Goal: Find specific page/section: Find specific page/section

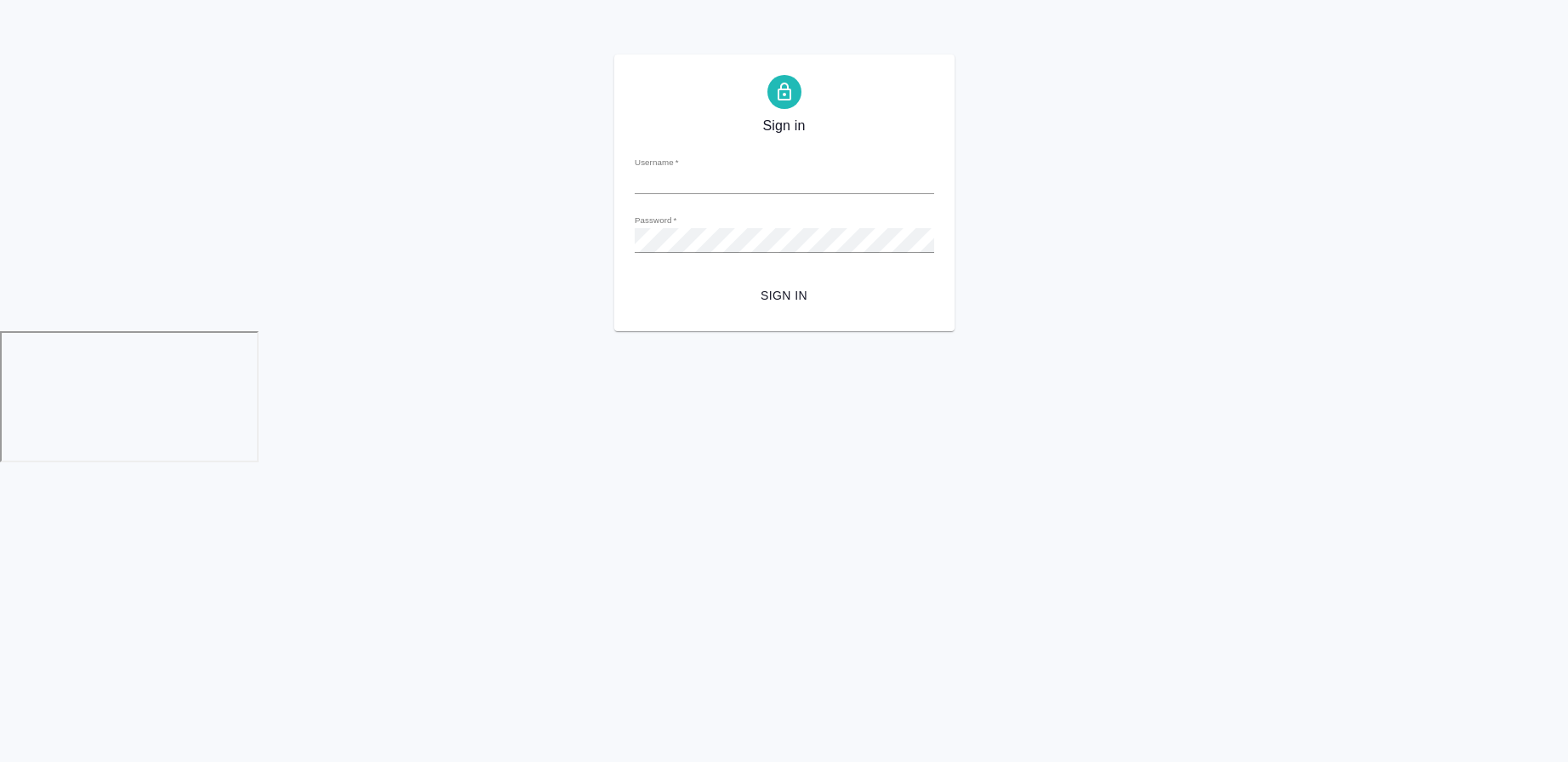
type input "[PERSON_NAME][EMAIL_ADDRESS][DOMAIN_NAME]"
click at [789, 290] on span "Sign in" at bounding box center [785, 295] width 272 height 21
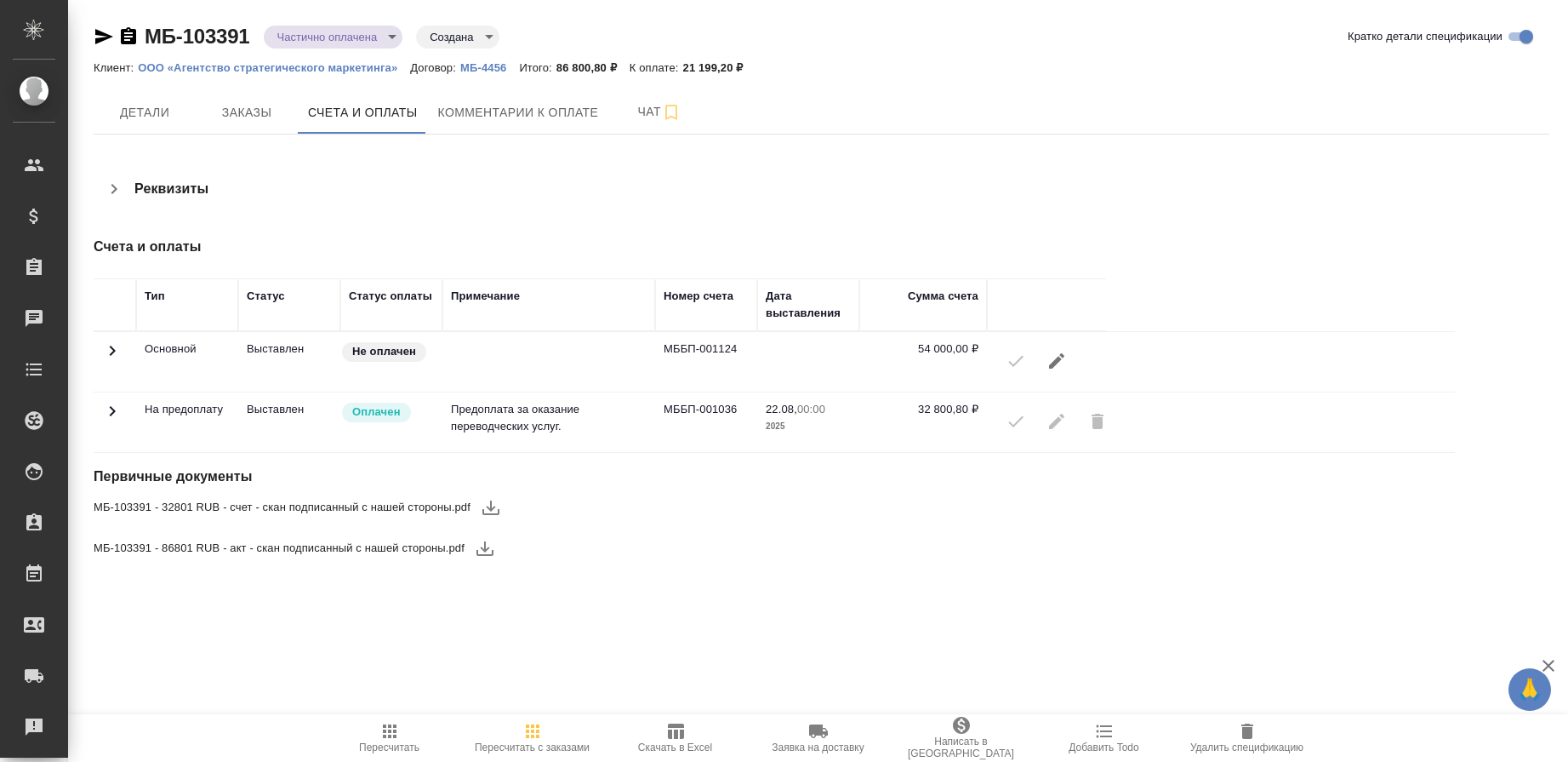
click at [112, 411] on icon at bounding box center [112, 411] width 20 height 20
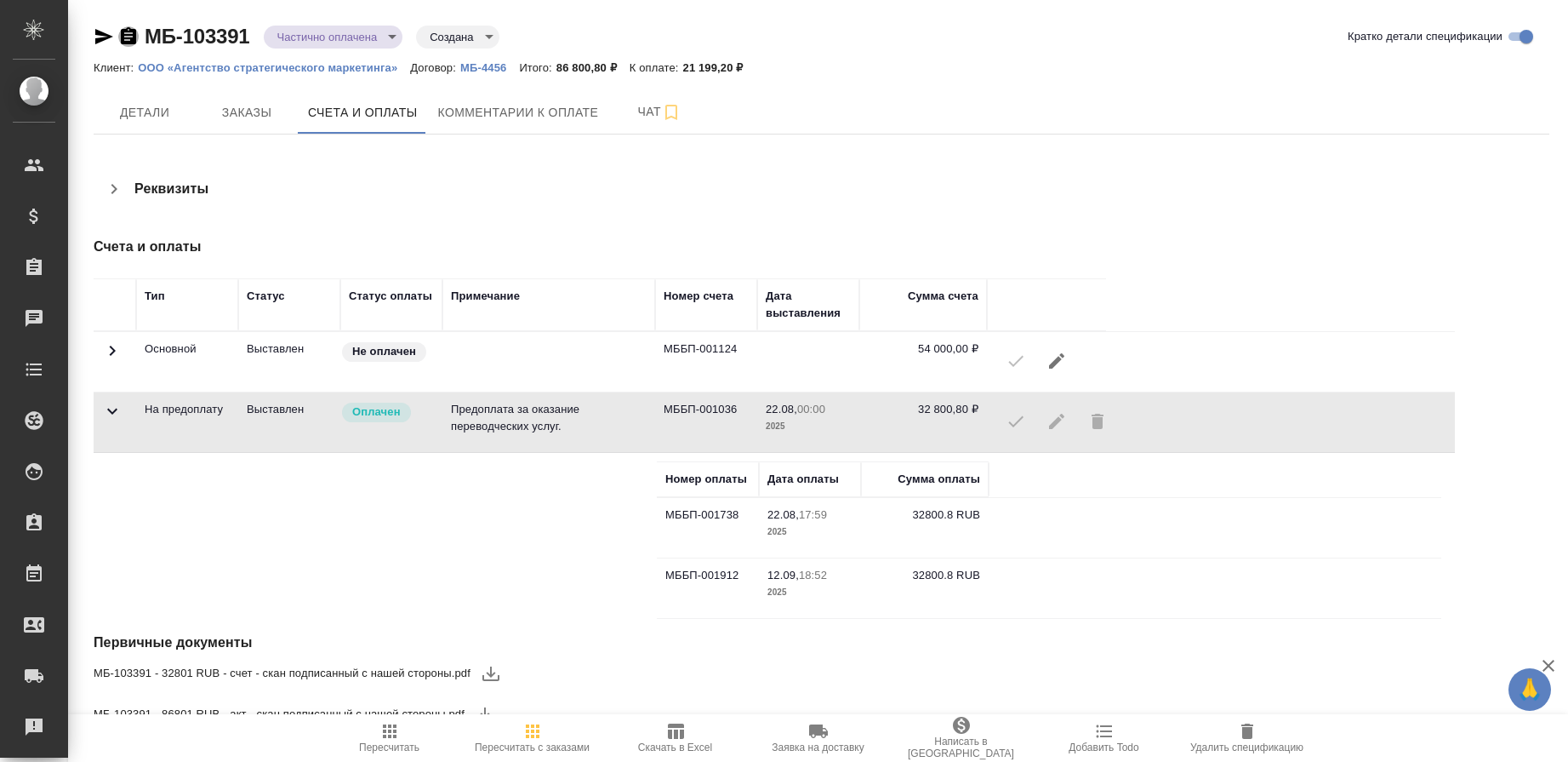
click at [134, 34] on icon "button" at bounding box center [128, 36] width 16 height 17
